Goal: Task Accomplishment & Management: Complete application form

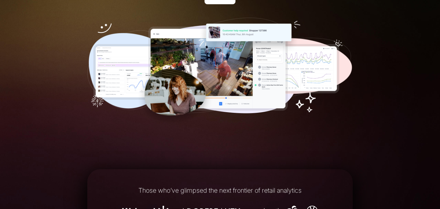
scroll to position [98, 0]
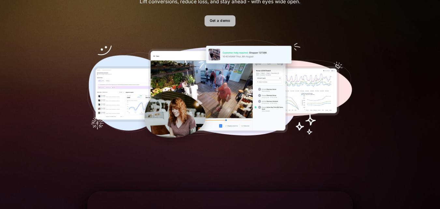
click at [212, 20] on link "Get a demo" at bounding box center [220, 20] width 31 height 11
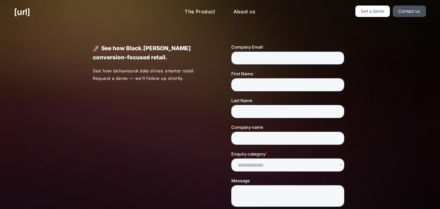
click at [261, 58] on input "Company Email *" at bounding box center [287, 57] width 113 height 13
type input "**********"
click at [263, 89] on input "First Name *" at bounding box center [287, 84] width 113 height 13
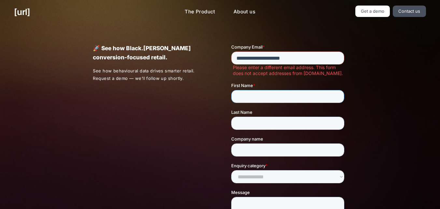
type input "***"
drag, startPoint x: 303, startPoint y: 56, endPoint x: 204, endPoint y: 61, distance: 98.5
click at [231, 61] on html "**********" at bounding box center [289, 161] width 116 height 235
click at [208, 70] on p "See how behavioural data drives smarter retail. Request a demo — we’ll follow u…" at bounding box center [151, 74] width 116 height 15
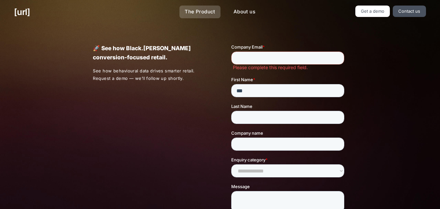
click at [194, 18] on link "The Product" at bounding box center [200, 12] width 41 height 13
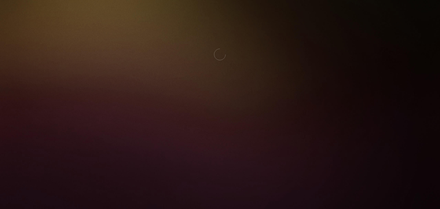
scroll to position [1193, 0]
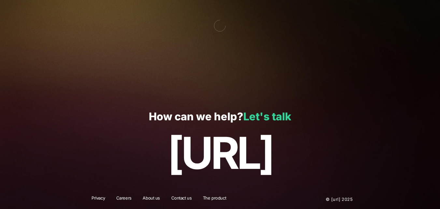
click at [257, 118] on link "Let's talk" at bounding box center [267, 116] width 48 height 13
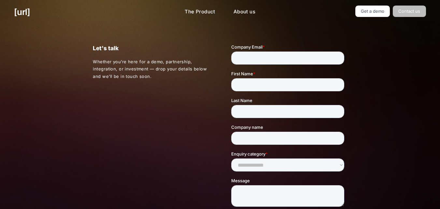
click at [417, 10] on link "Contact us" at bounding box center [409, 11] width 33 height 11
click at [387, 10] on link "Get a demo" at bounding box center [372, 11] width 35 height 11
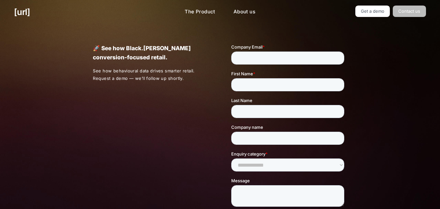
click at [421, 10] on link "Contact us" at bounding box center [409, 11] width 33 height 11
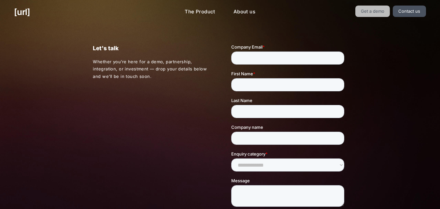
click at [380, 8] on link "Get a demo" at bounding box center [372, 11] width 35 height 11
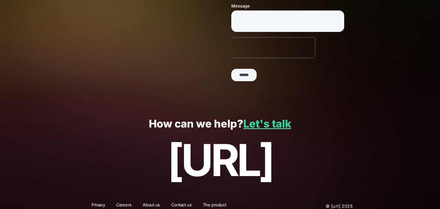
scroll to position [182, 0]
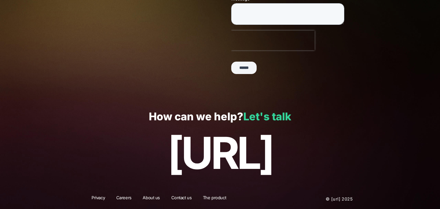
click at [254, 120] on link "Let's talk" at bounding box center [267, 116] width 48 height 13
